Goal: Information Seeking & Learning: Learn about a topic

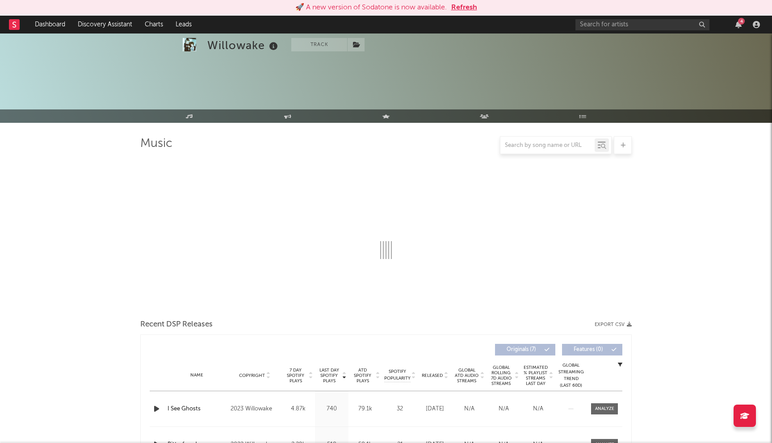
scroll to position [155, 0]
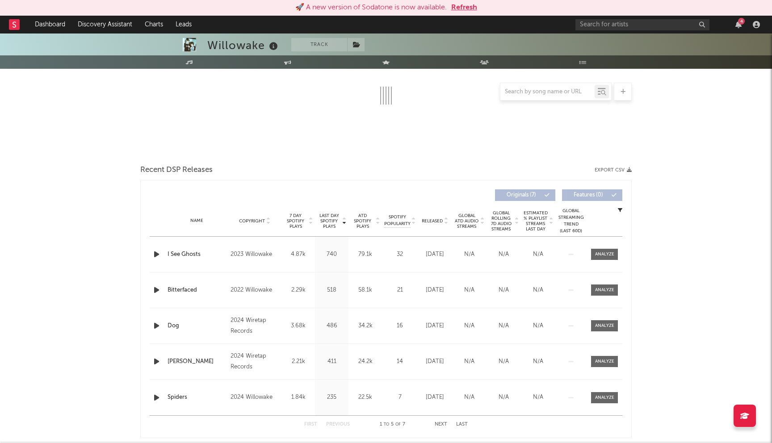
click at [469, 12] on button "Refresh" at bounding box center [464, 7] width 26 height 11
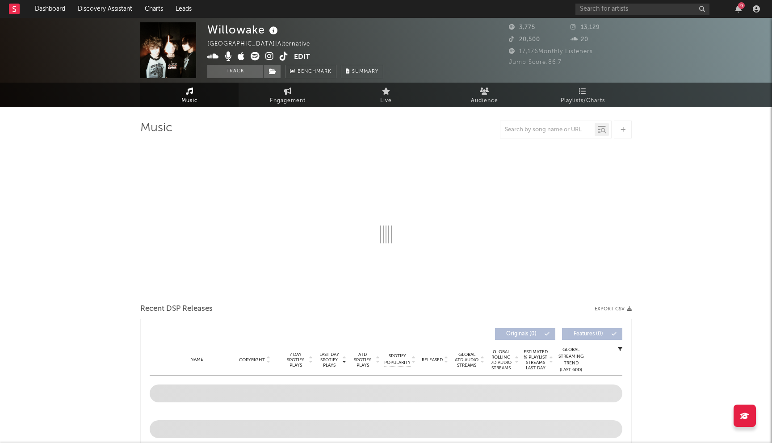
select select "1w"
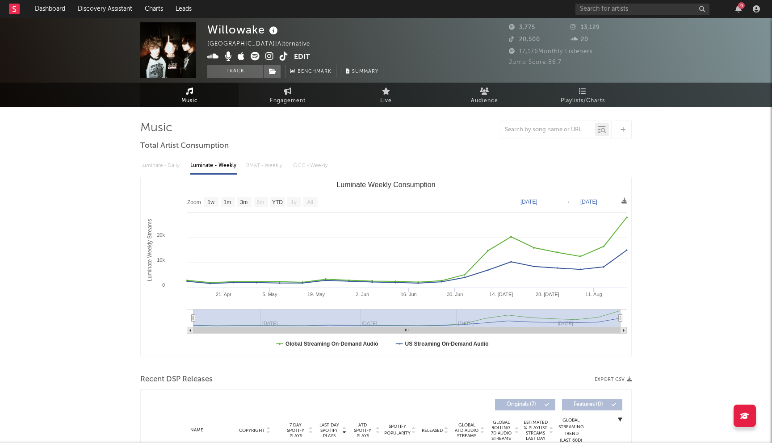
click at [603, 1] on div "9" at bounding box center [669, 9] width 188 height 18
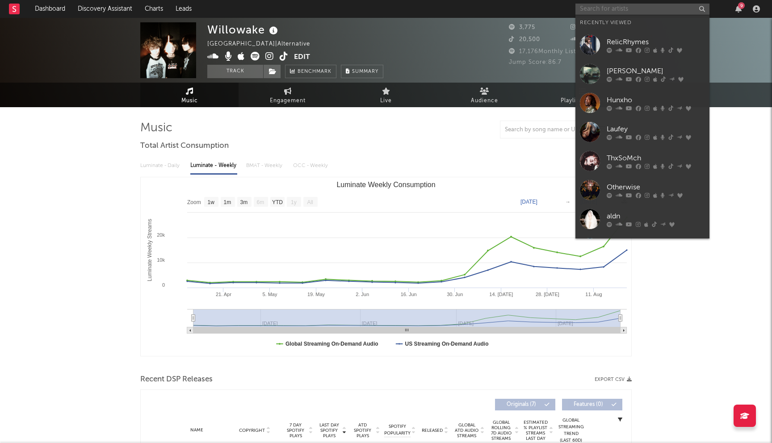
click at [610, 8] on input "text" at bounding box center [642, 9] width 134 height 11
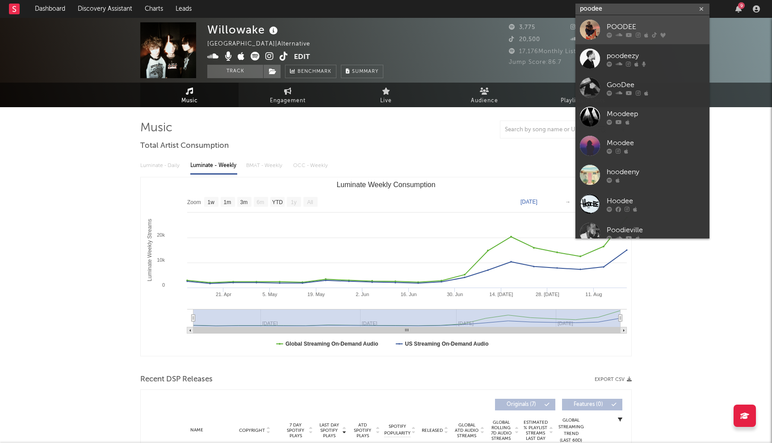
type input "poodee"
click at [627, 33] on icon at bounding box center [629, 34] width 6 height 5
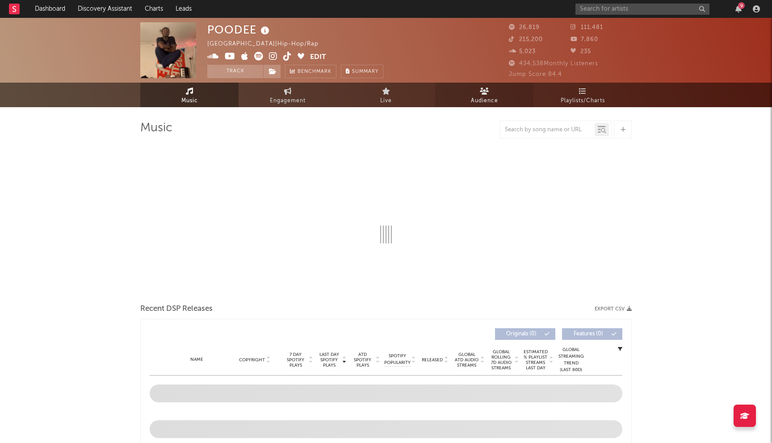
select select "6m"
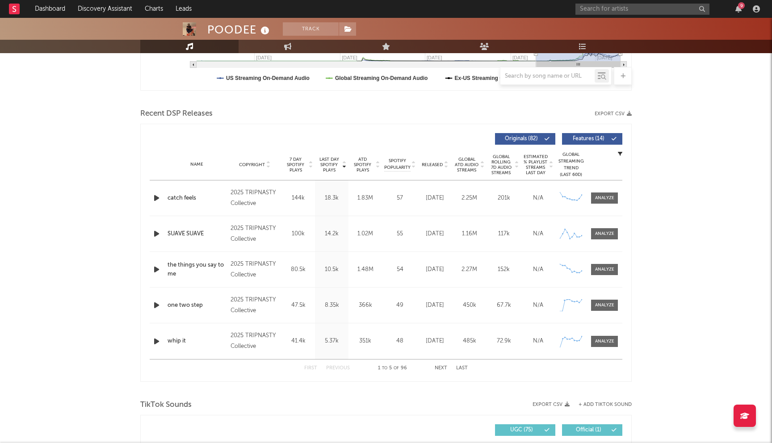
scroll to position [299, 0]
